Goal: Task Accomplishment & Management: Manage account settings

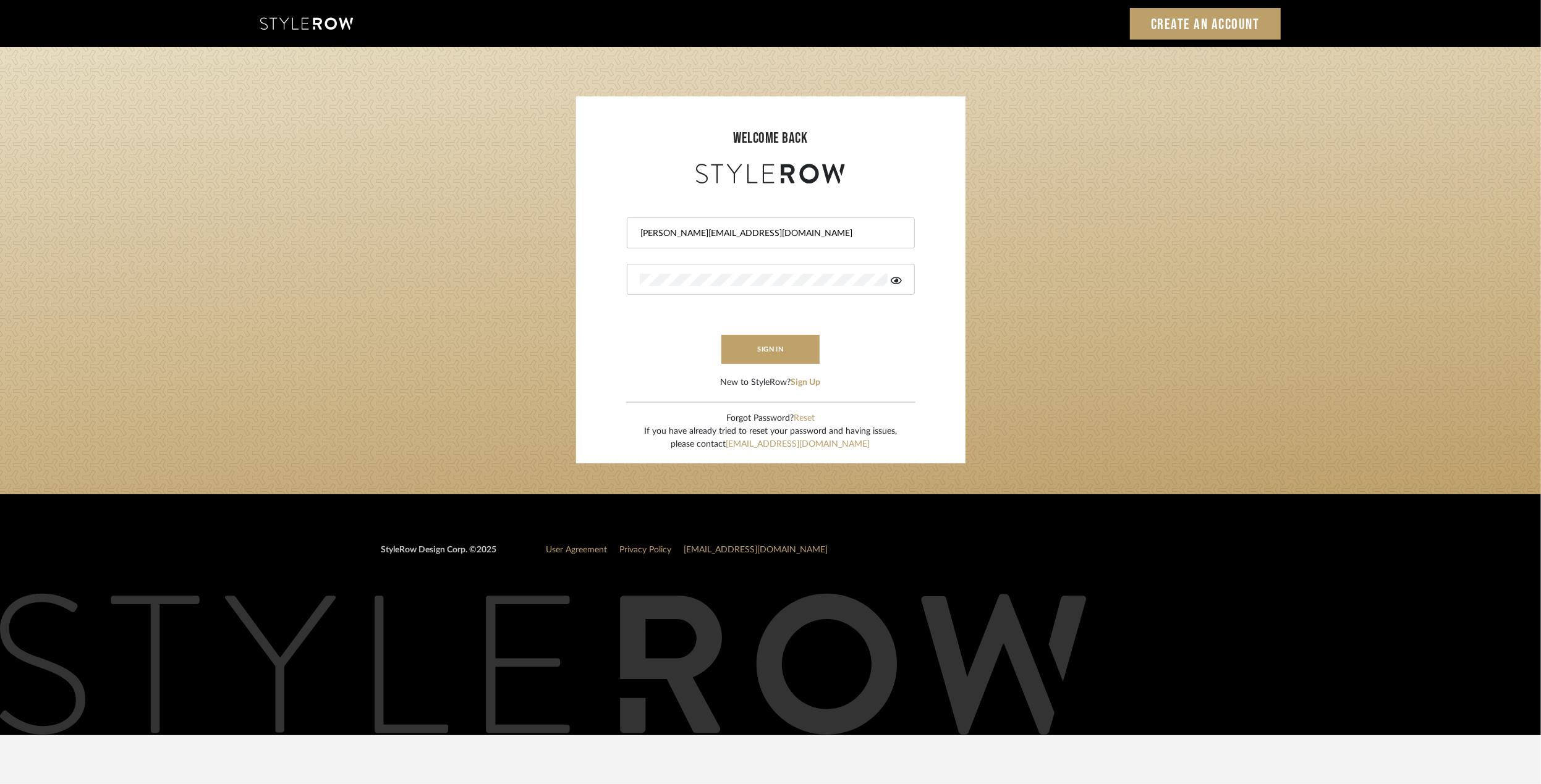
click at [759, 346] on button "sign in" at bounding box center [770, 350] width 99 height 29
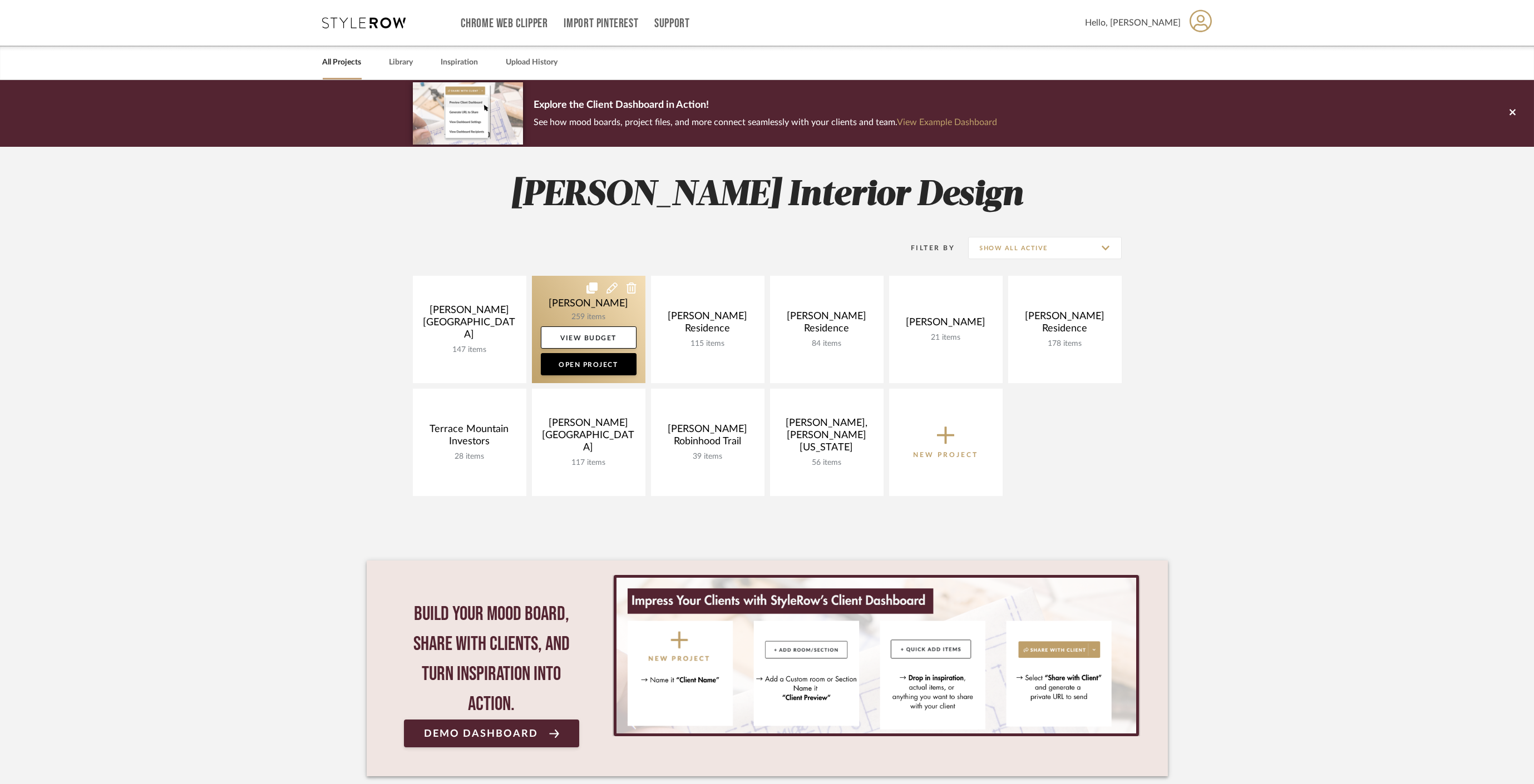
click at [552, 298] on link at bounding box center [588, 330] width 114 height 107
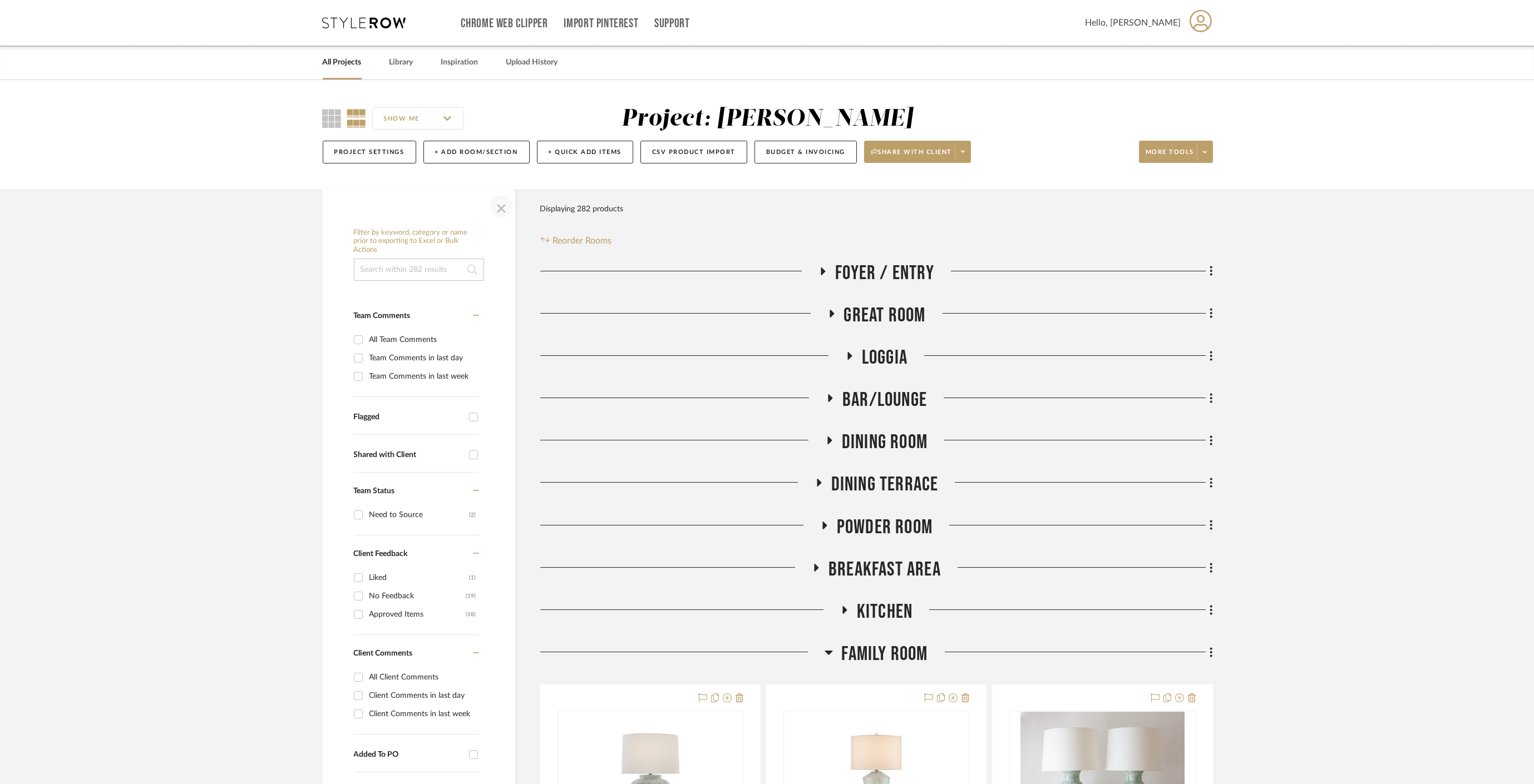
click at [501, 206] on span "button" at bounding box center [501, 206] width 27 height 27
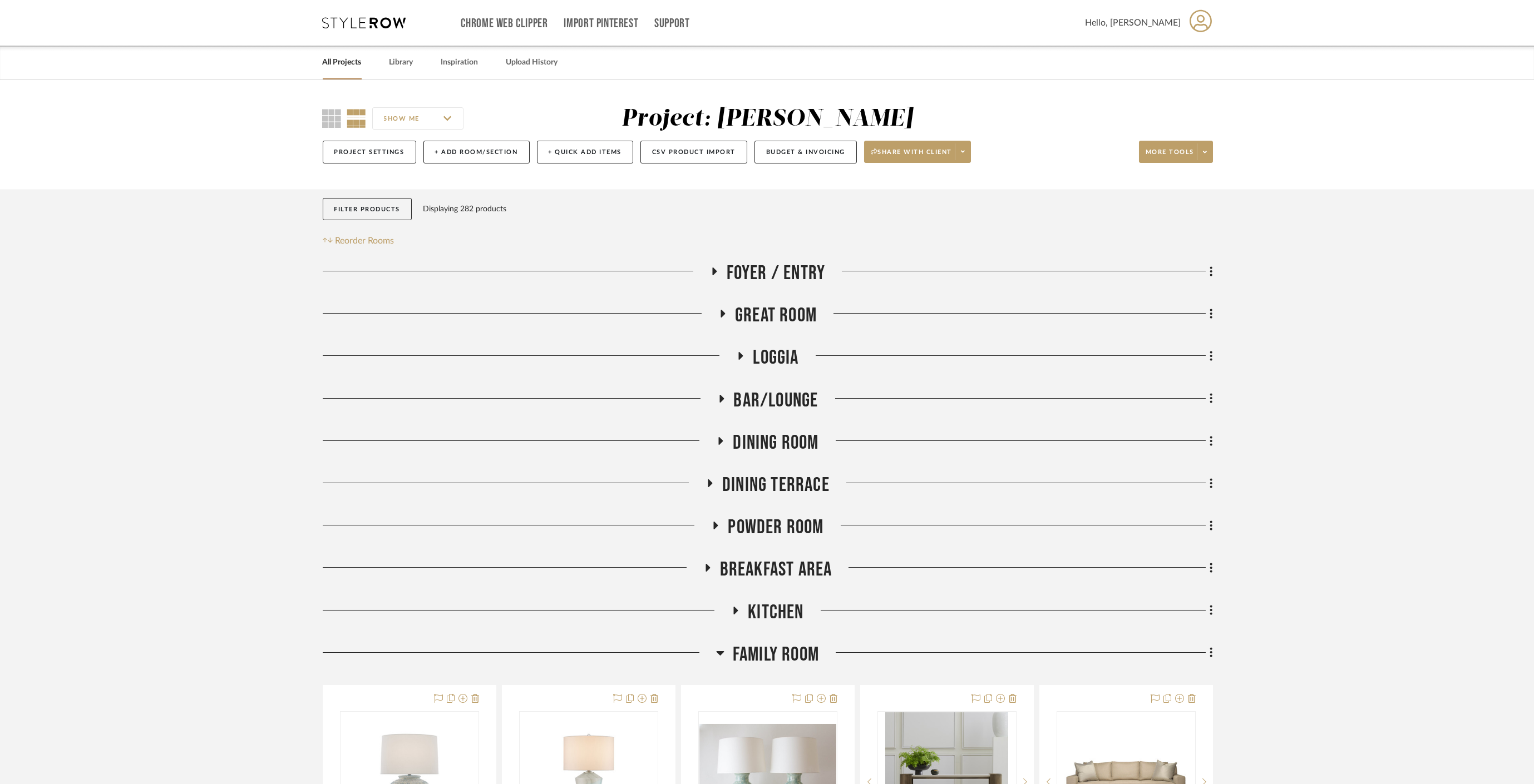
click at [791, 652] on span "Family Room" at bounding box center [776, 655] width 86 height 24
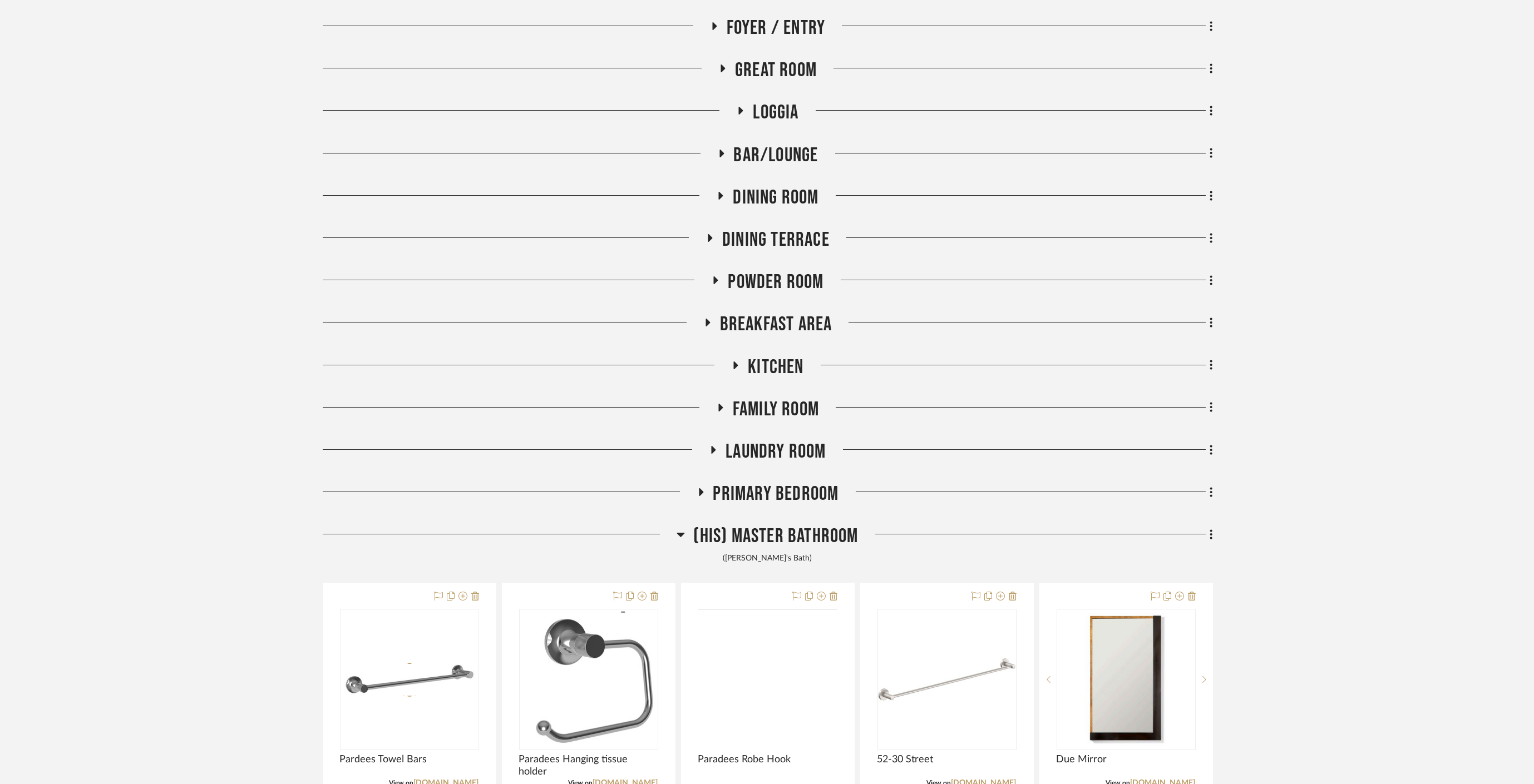
scroll to position [247, 0]
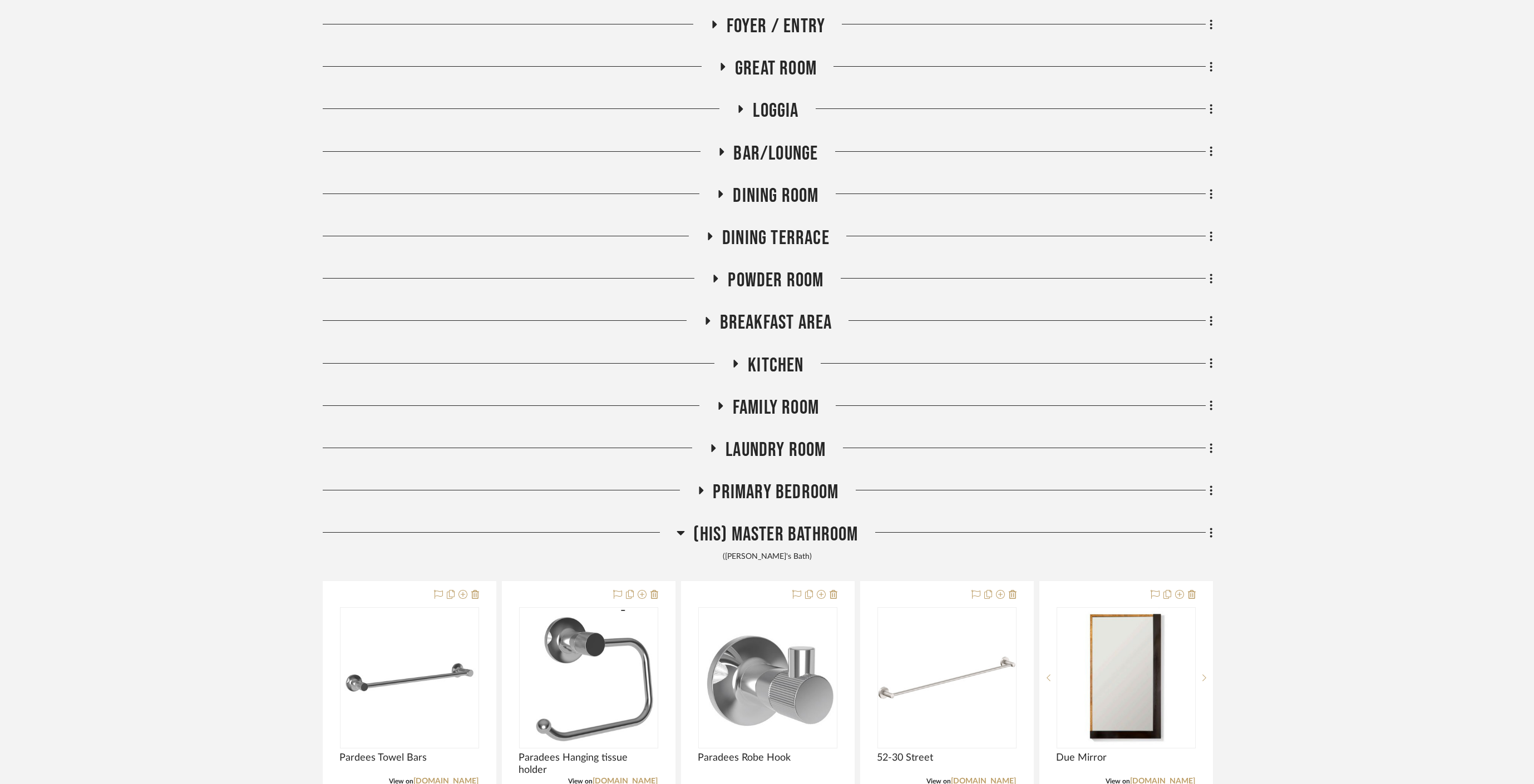
click at [759, 532] on span "(His) Master Bathroom" at bounding box center [776, 534] width 165 height 24
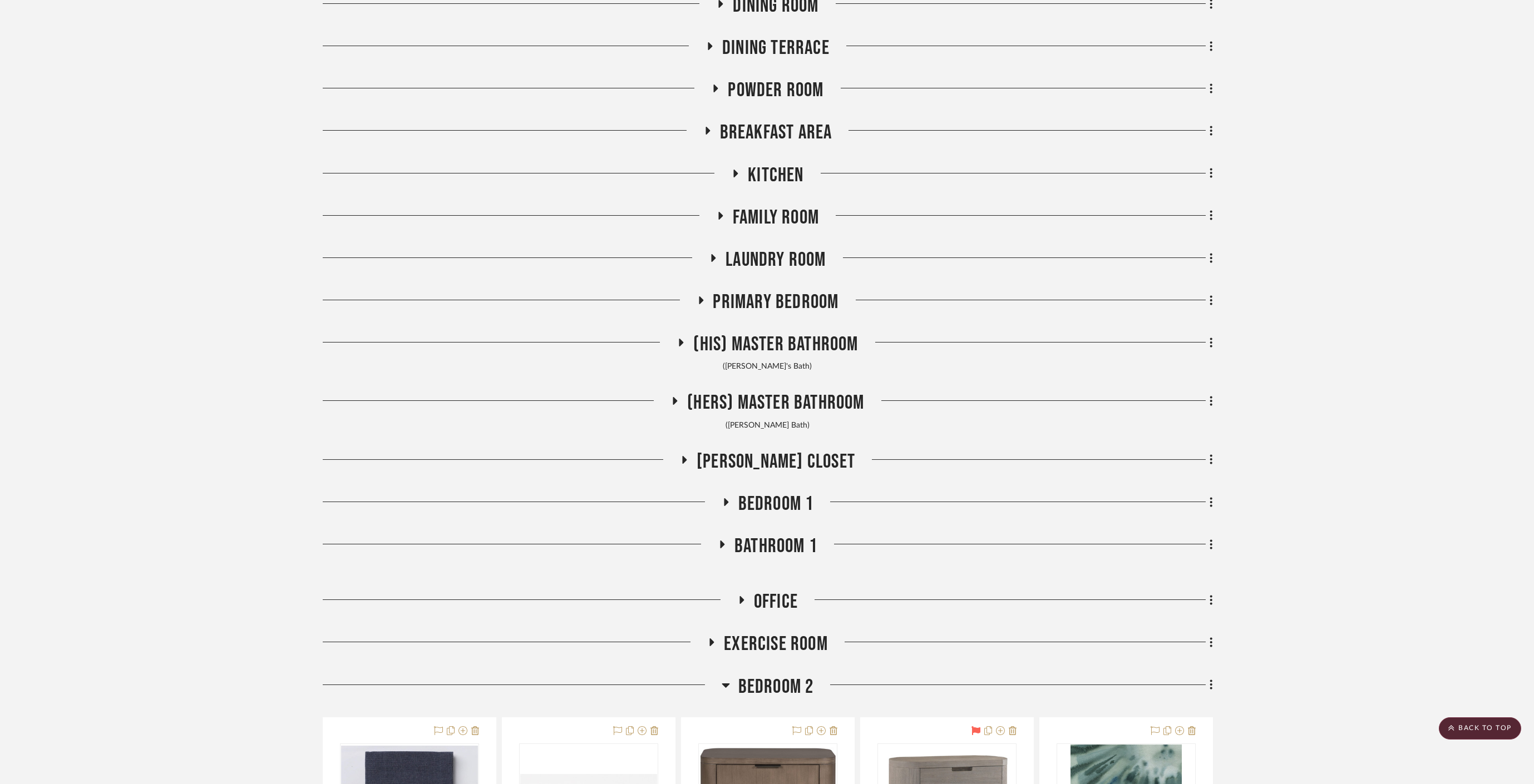
scroll to position [494, 0]
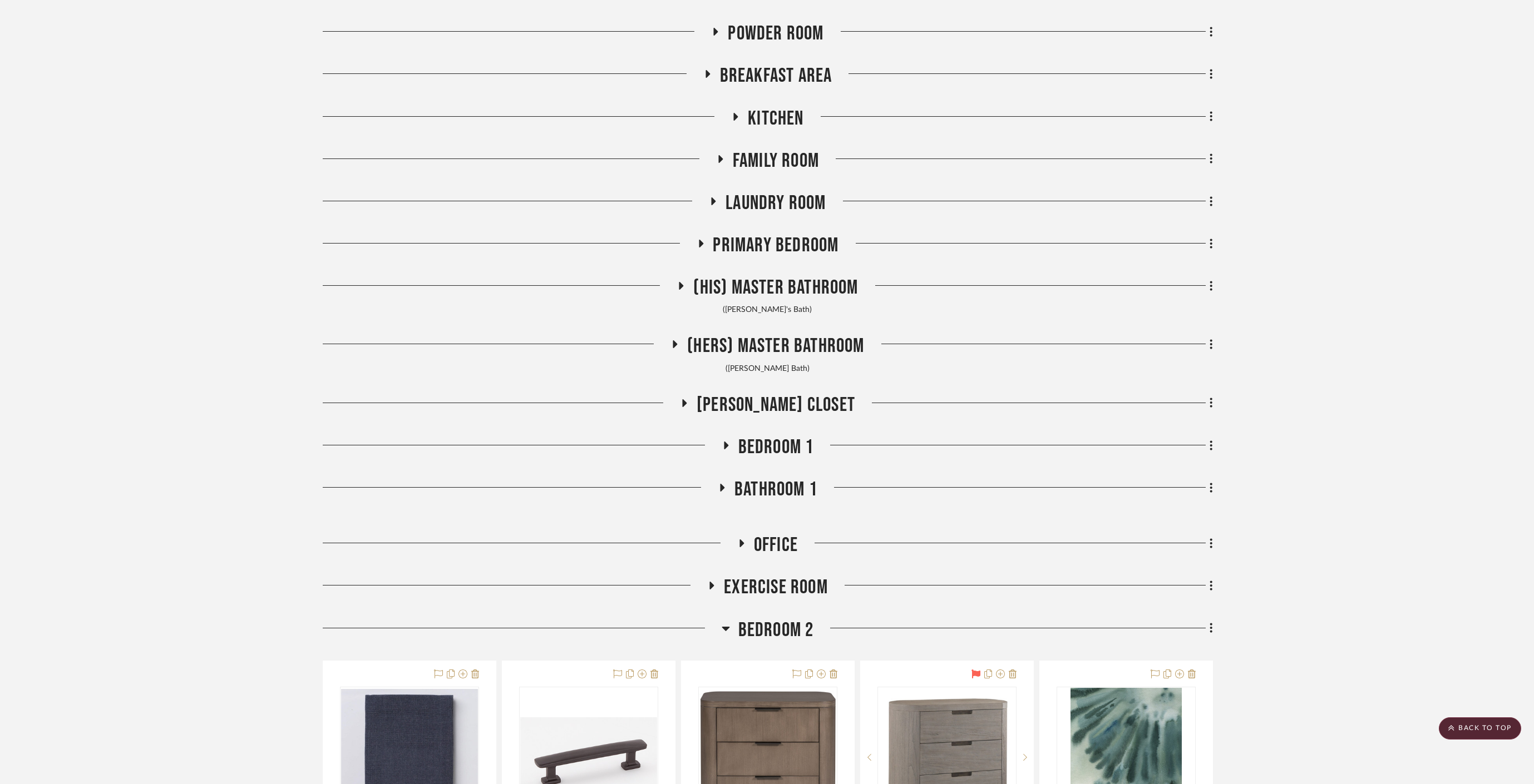
click at [765, 542] on span "Office" at bounding box center [776, 545] width 44 height 24
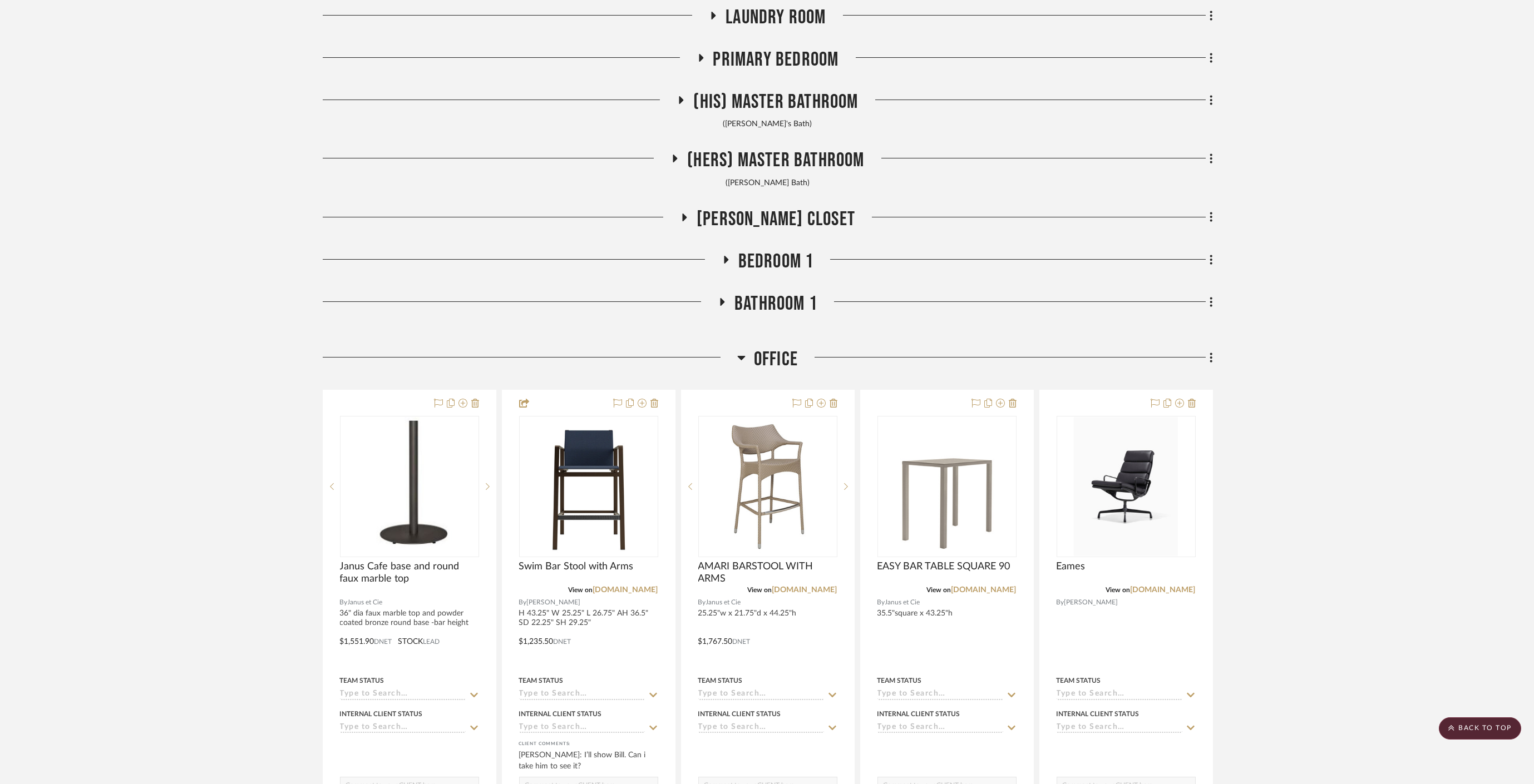
scroll to position [741, 0]
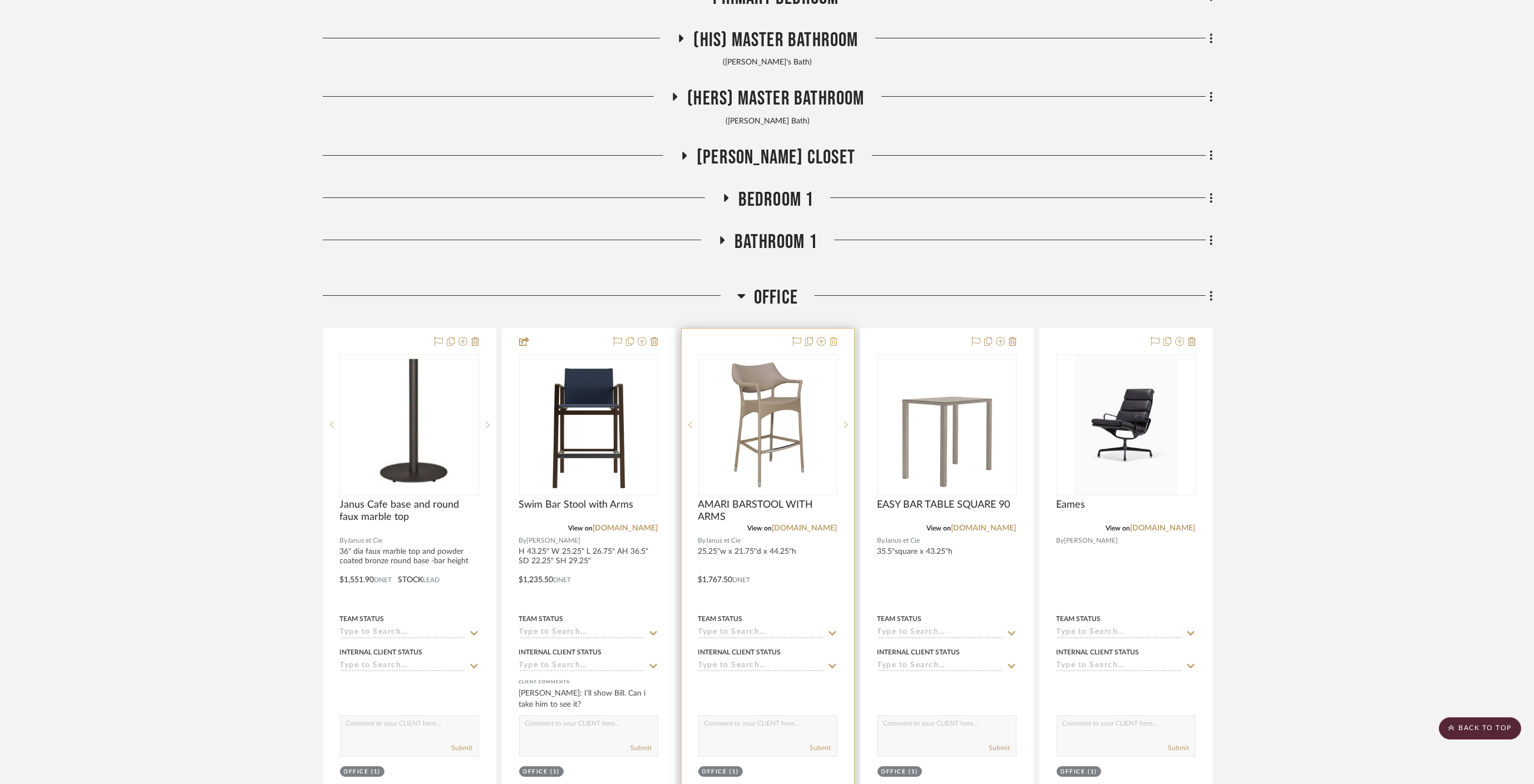
click at [834, 338] on icon at bounding box center [833, 341] width 7 height 9
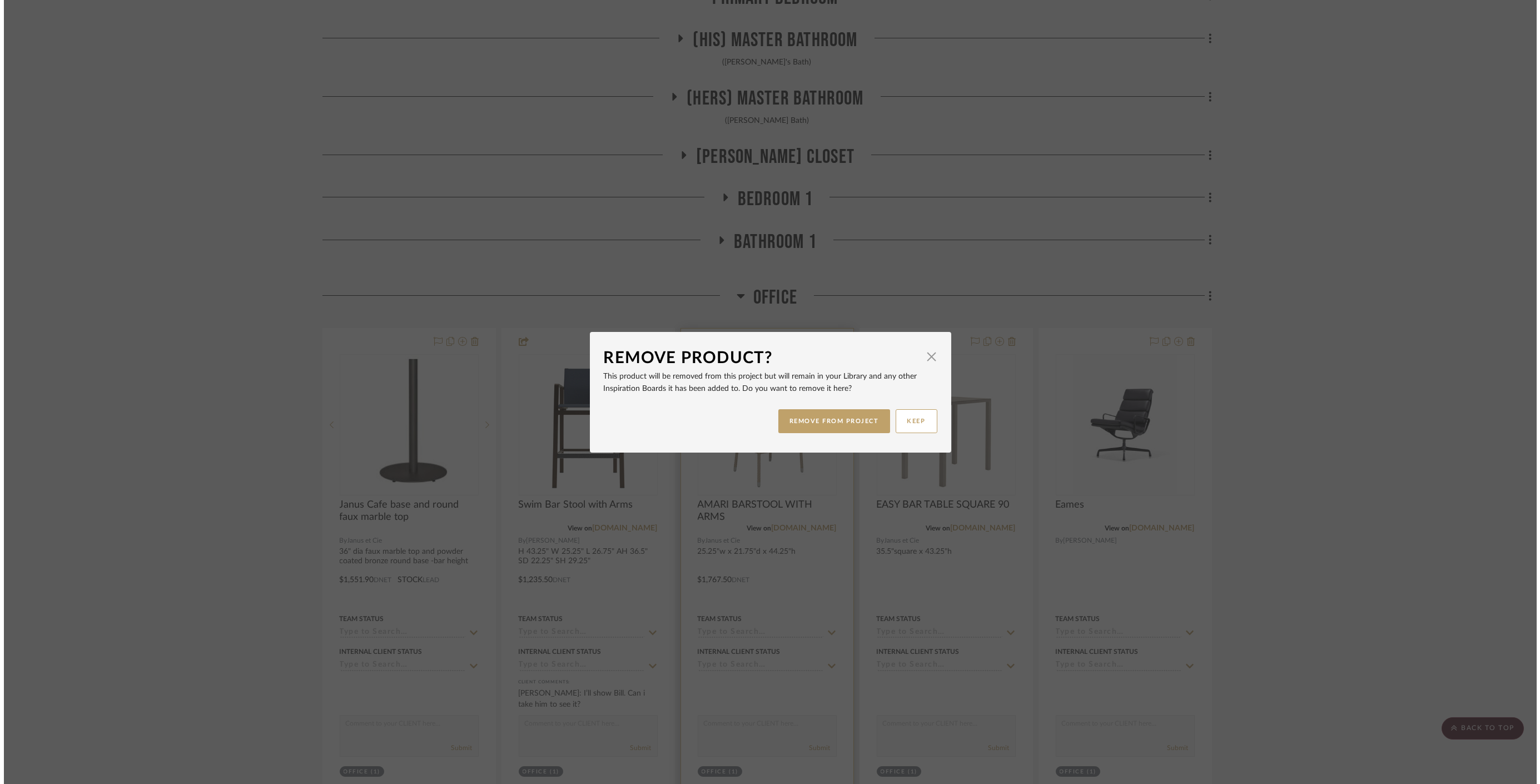
scroll to position [0, 0]
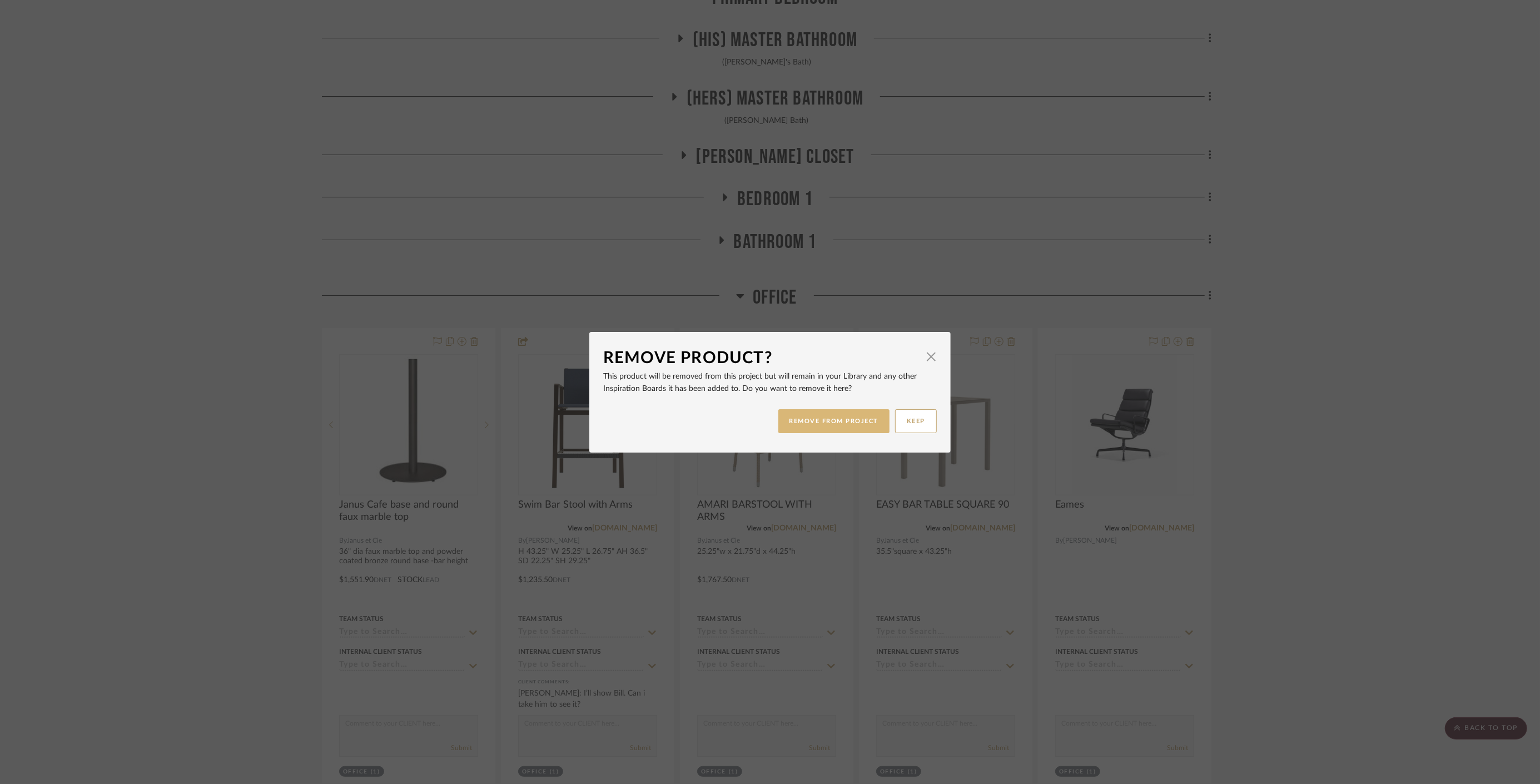
click at [860, 420] on button "REMOVE FROM PROJECT" at bounding box center [834, 421] width 112 height 24
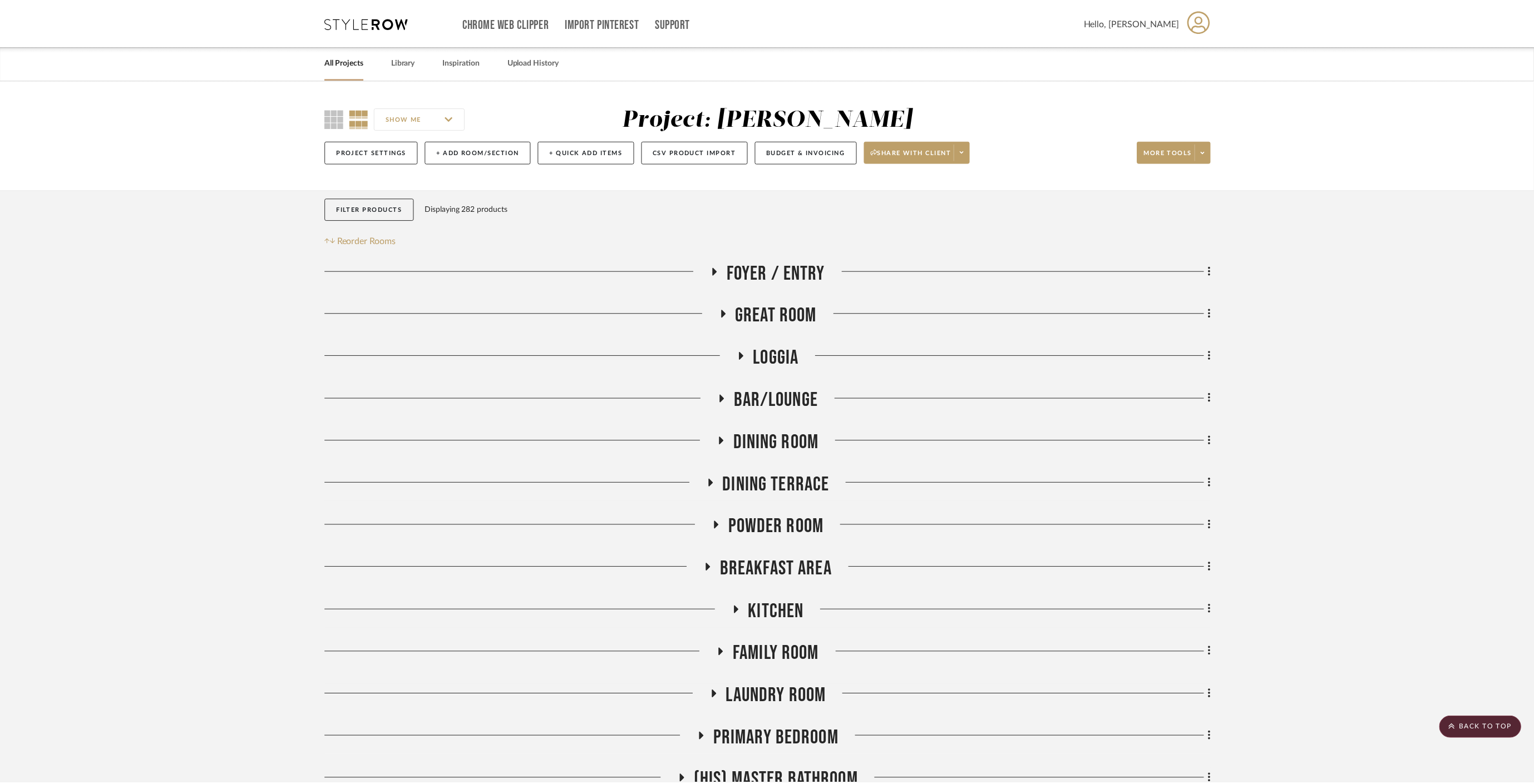
scroll to position [741, 0]
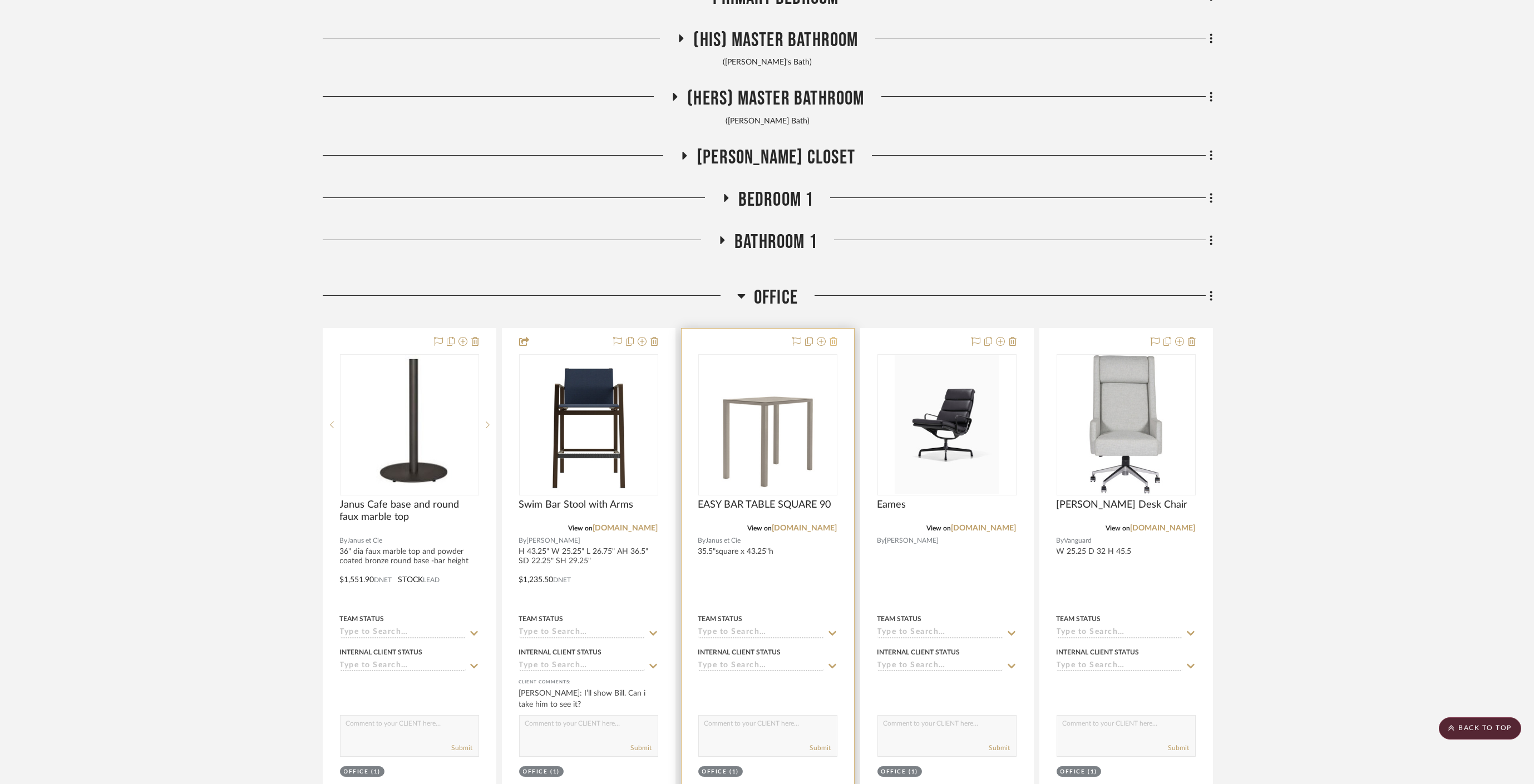
click at [834, 339] on icon at bounding box center [833, 341] width 7 height 9
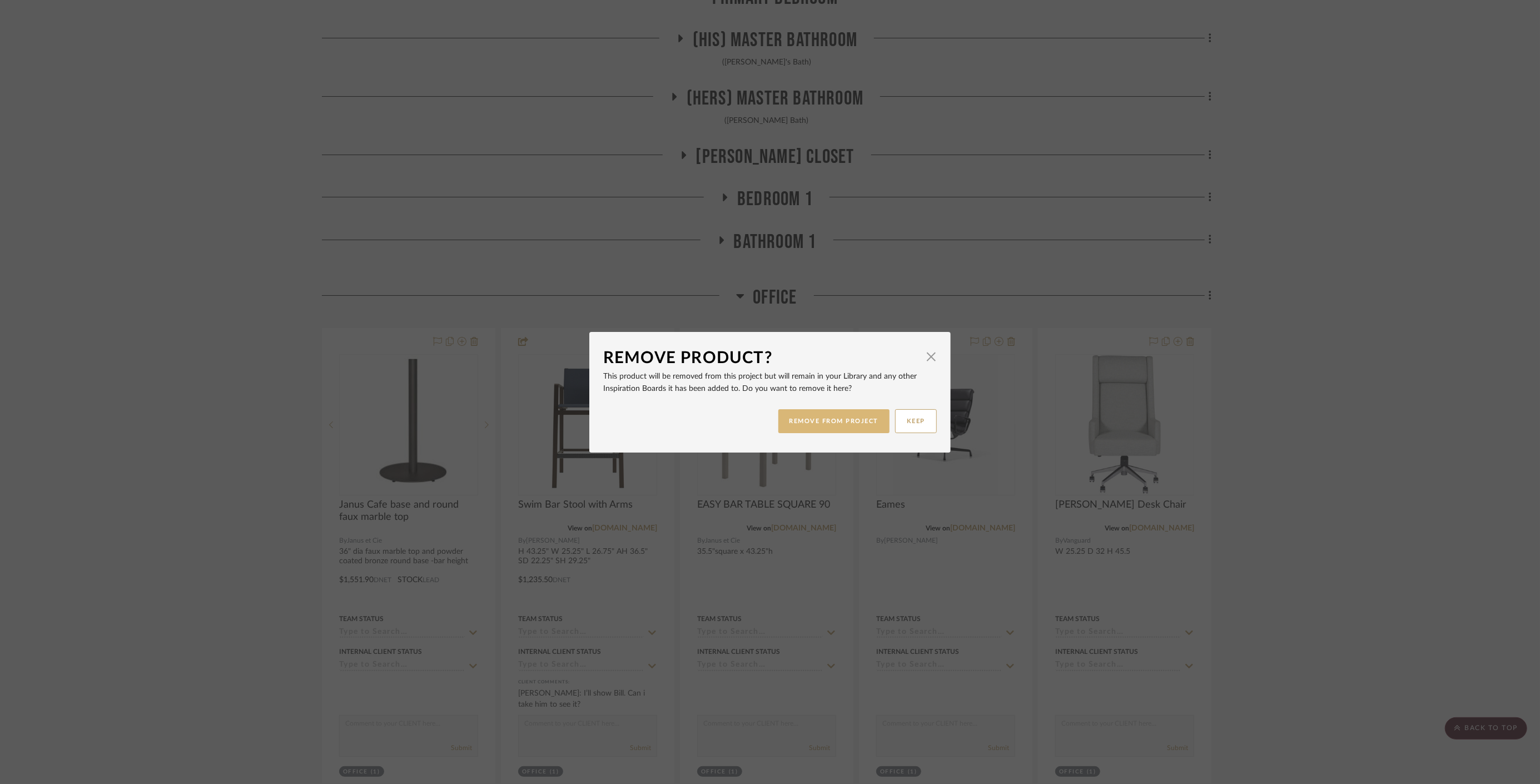
click at [862, 417] on button "REMOVE FROM PROJECT" at bounding box center [834, 421] width 112 height 24
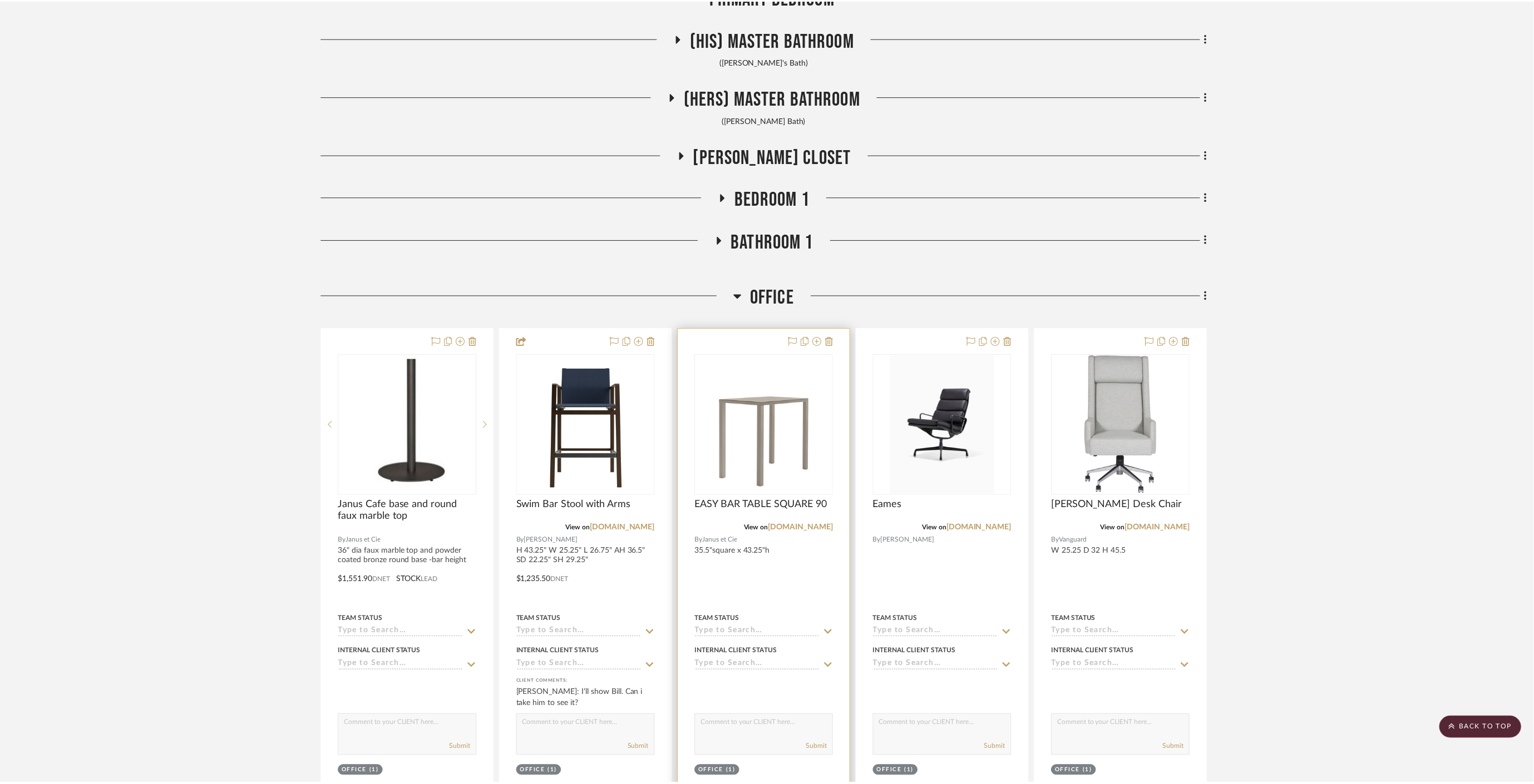
scroll to position [741, 0]
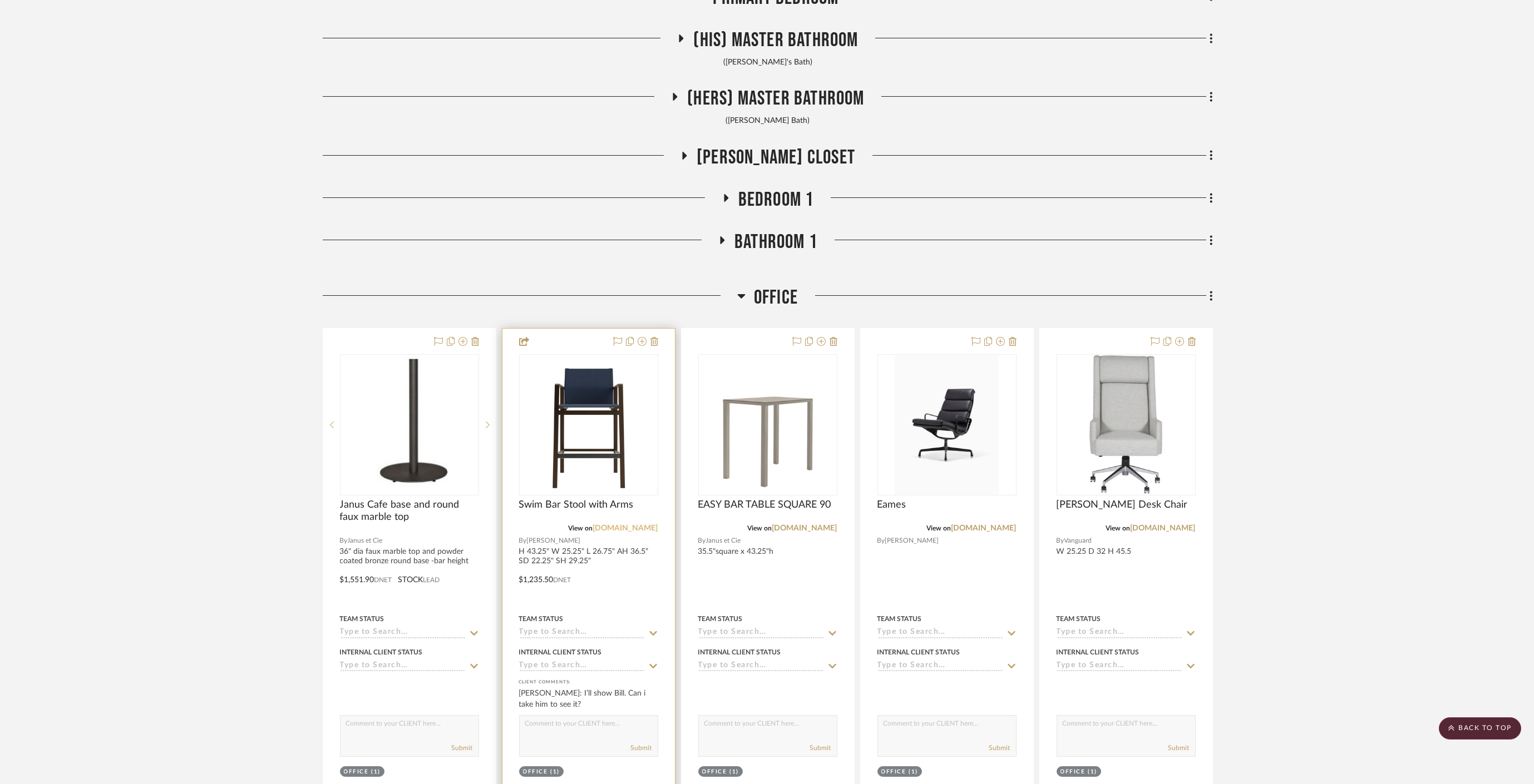
click at [621, 528] on link "brownjordan.com" at bounding box center [625, 528] width 65 height 7
